Goal: Information Seeking & Learning: Learn about a topic

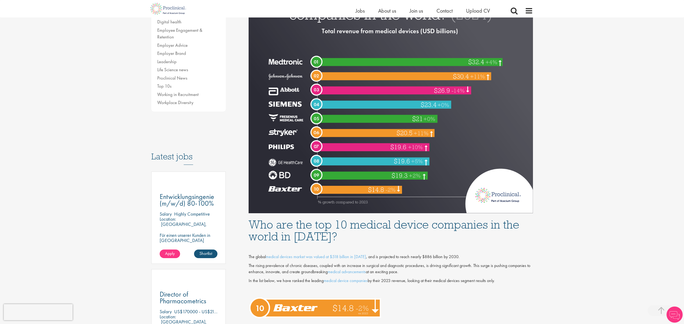
scroll to position [256, 0]
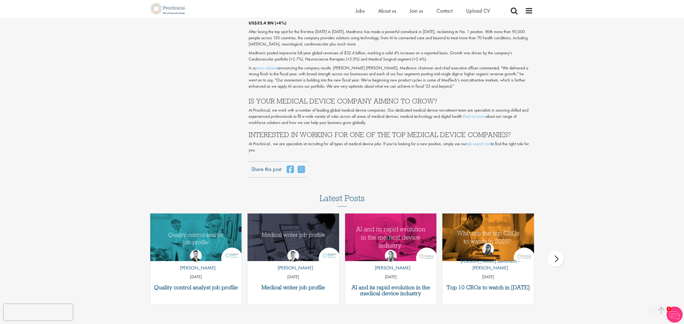
scroll to position [1415, 0]
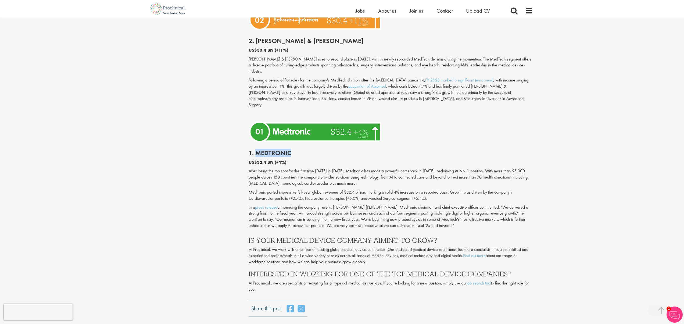
drag, startPoint x: 295, startPoint y: 115, endPoint x: 255, endPoint y: 117, distance: 40.7
click at [255, 150] on h2 "1. Medtronic" at bounding box center [391, 153] width 285 height 7
copy h2 "Medtronic"
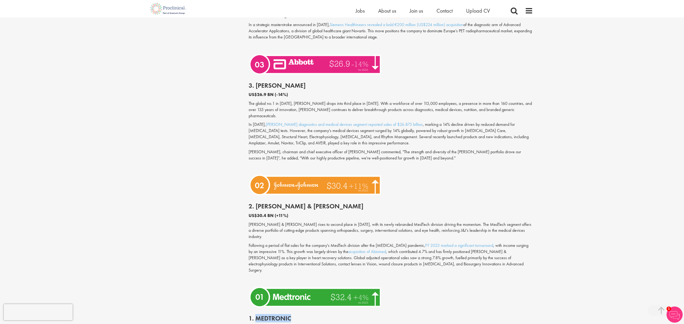
scroll to position [1246, 0]
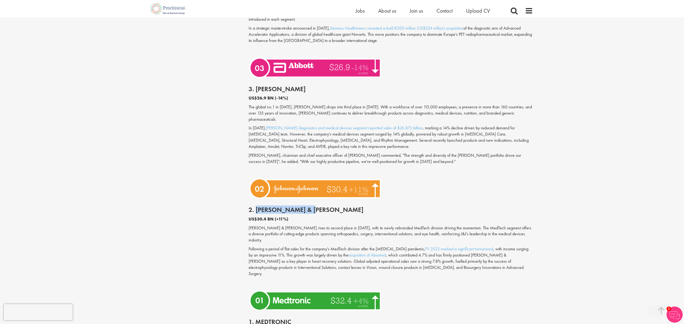
drag, startPoint x: 331, startPoint y: 185, endPoint x: 257, endPoint y: 187, distance: 74.0
click at [257, 206] on h2 "2. [PERSON_NAME] & [PERSON_NAME]" at bounding box center [391, 209] width 285 height 7
copy h2 "Johnson & Johnson"
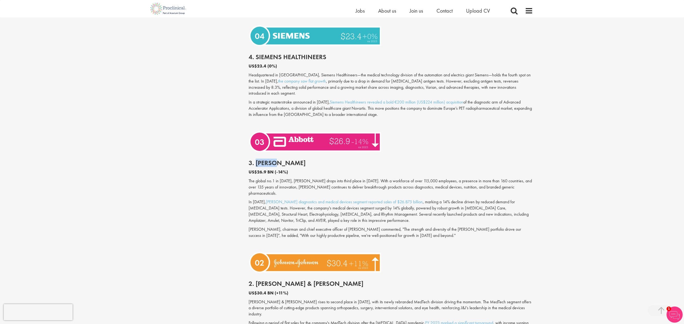
drag, startPoint x: 290, startPoint y: 144, endPoint x: 257, endPoint y: 145, distance: 33.1
click at [257, 159] on h2 "3. [PERSON_NAME]" at bounding box center [391, 162] width 285 height 7
copy h2 "Abbott"
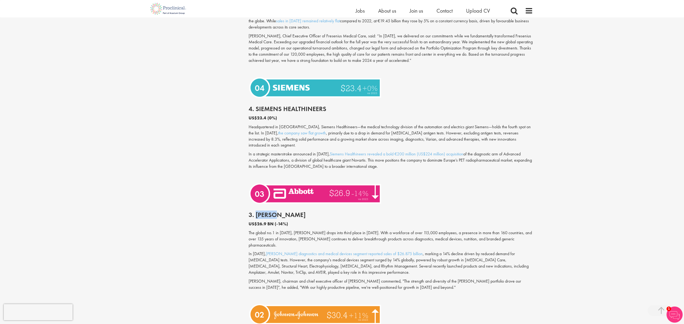
scroll to position [1117, 0]
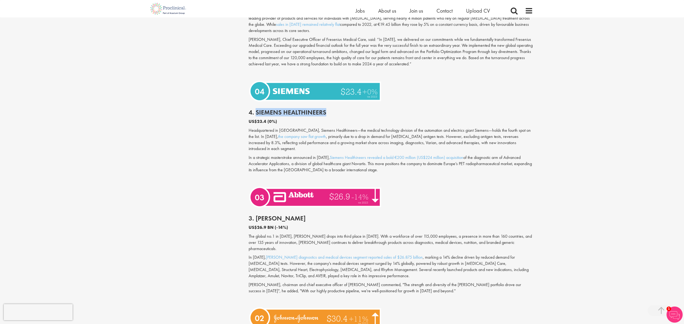
drag, startPoint x: 328, startPoint y: 100, endPoint x: 255, endPoint y: 99, distance: 72.9
click at [255, 109] on h2 "4. Siemens Healthineers" at bounding box center [391, 112] width 285 height 7
copy h2 "Siemens Healthineers"
